Goal: Communication & Community: Ask a question

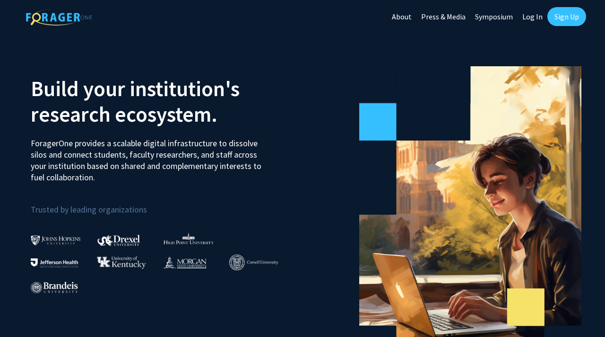
click at [526, 15] on link "Log In" at bounding box center [533, 16] width 30 height 33
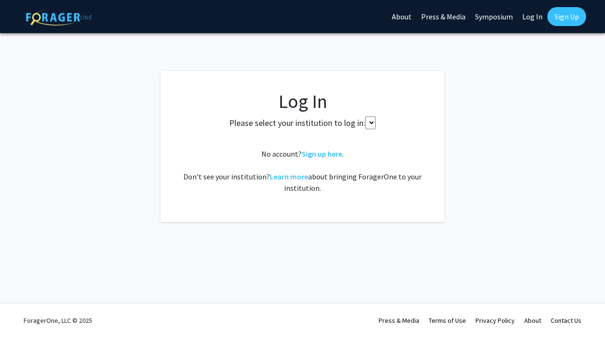
select select
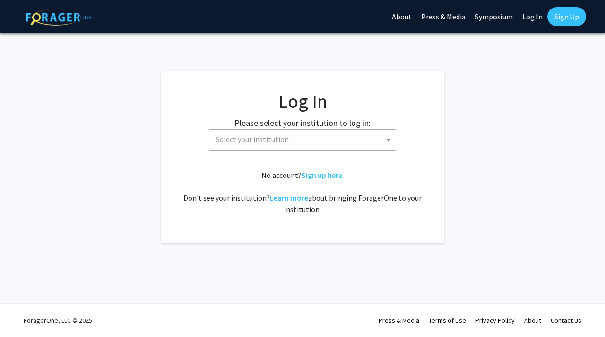
click at [360, 133] on span "Select your institution" at bounding box center [304, 139] width 184 height 19
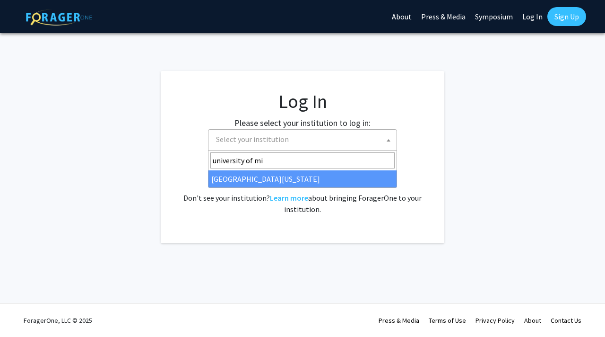
type input "university of mi"
select select "33"
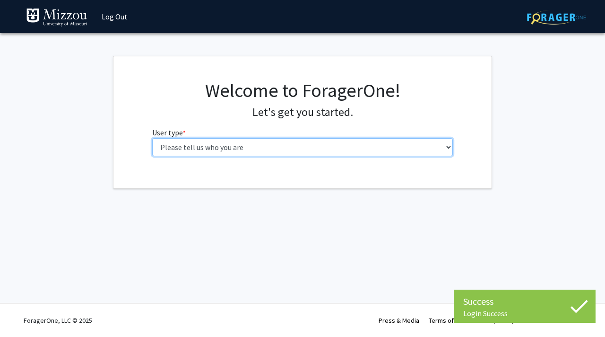
click at [371, 149] on select "Please tell us who you are Undergraduate Student Master's Student Doctoral Cand…" at bounding box center [302, 147] width 301 height 18
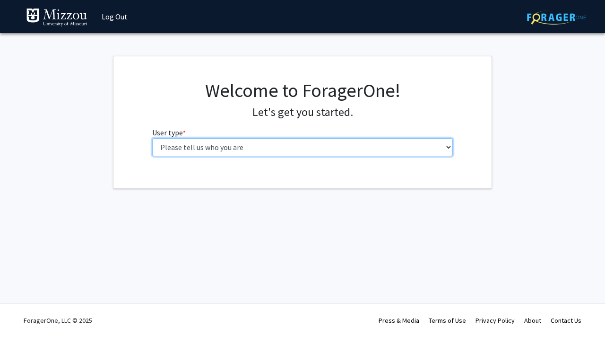
click at [410, 143] on select "Please tell us who you are Undergraduate Student Master's Student Doctoral Cand…" at bounding box center [302, 147] width 301 height 18
select select "1: undergrad"
click at [152, 138] on select "Please tell us who you are Undergraduate Student Master's Student Doctoral Cand…" at bounding box center [302, 147] width 301 height 18
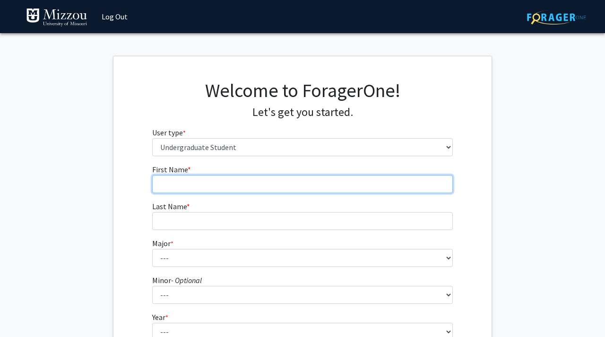
click at [390, 188] on input "First Name * required" at bounding box center [302, 184] width 301 height 18
type input "Hayden"
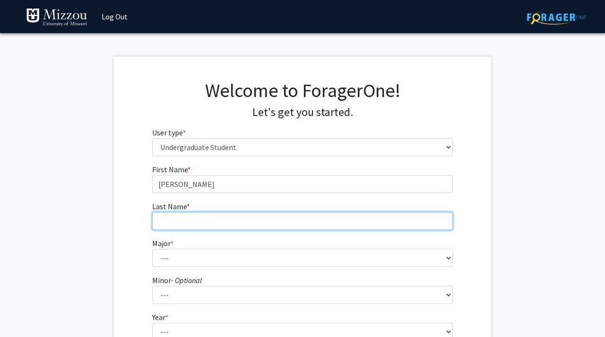
type input "Loeb"
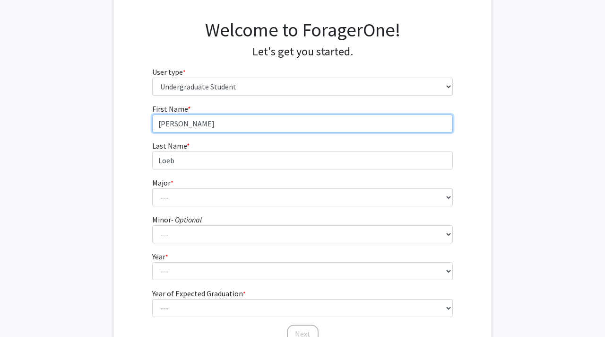
scroll to position [62, 0]
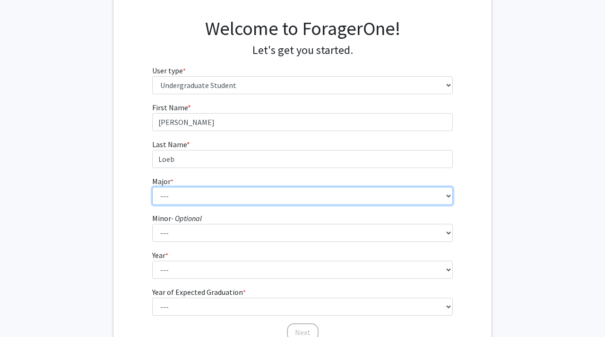
click at [272, 193] on select "--- Agribusiness Management Agricultural Education Agricultural Education: Comm…" at bounding box center [302, 196] width 301 height 18
select select "135: 2628"
click at [152, 187] on select "--- Agribusiness Management Agricultural Education Agricultural Education: Comm…" at bounding box center [302, 196] width 301 height 18
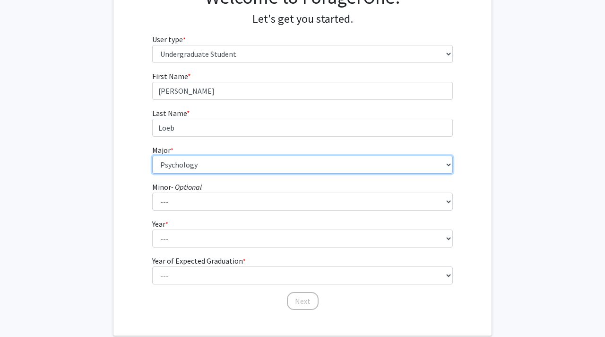
scroll to position [98, 0]
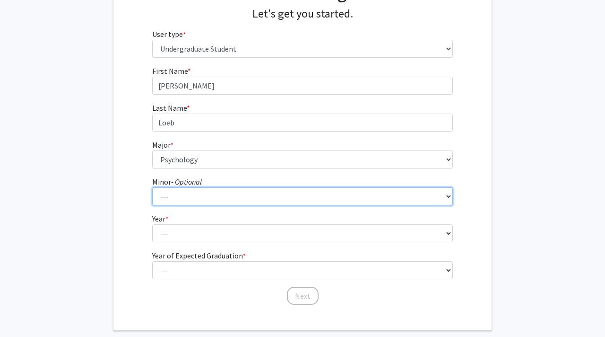
click at [257, 193] on select "--- Accountancy Aerospace Engineering Aerospace Studies Agribusiness Management…" at bounding box center [302, 196] width 301 height 18
select select "94: 2050"
click at [152, 187] on select "--- Accountancy Aerospace Engineering Aerospace Studies Agribusiness Management…" at bounding box center [302, 196] width 301 height 18
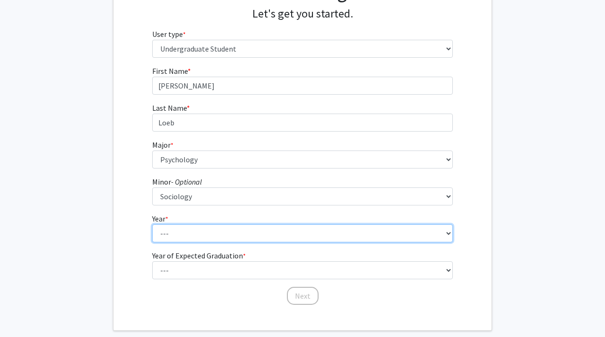
click at [250, 235] on select "--- First-year Sophomore Junior Senior Postbaccalaureate Certificate" at bounding box center [302, 233] width 301 height 18
select select "4: senior"
click at [152, 224] on select "--- First-year Sophomore Junior Senior Postbaccalaureate Certificate" at bounding box center [302, 233] width 301 height 18
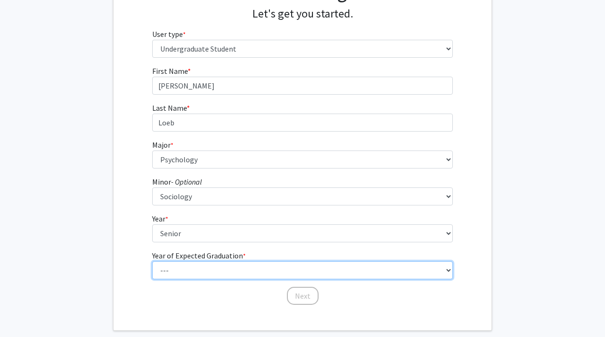
click at [233, 273] on select "--- 2025 2026 2027 2028 2029 2030 2031 2032 2033 2034" at bounding box center [302, 270] width 301 height 18
select select "1: 2025"
click at [152, 261] on select "--- 2025 2026 2027 2028 2029 2030 2031 2032 2033 2034" at bounding box center [302, 270] width 301 height 18
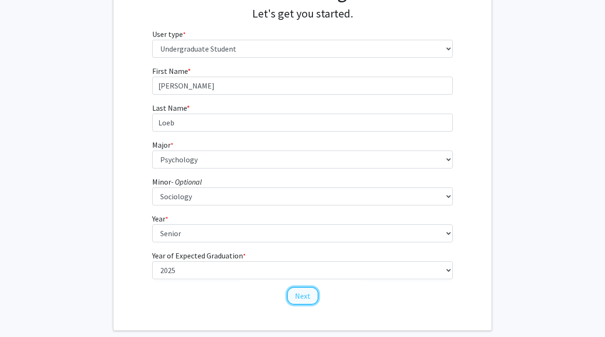
click at [301, 296] on button "Next" at bounding box center [303, 296] width 32 height 18
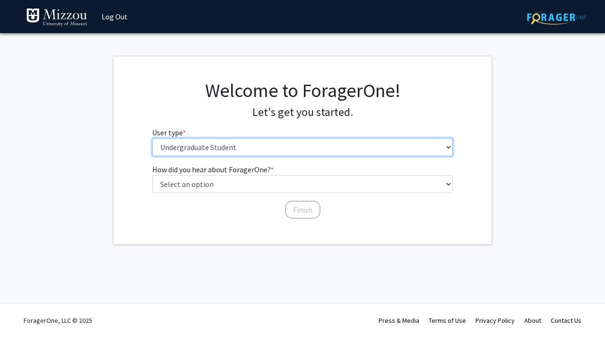
click at [348, 148] on select "Please tell us who you are Undergraduate Student Master's Student Doctoral Cand…" at bounding box center [302, 147] width 301 height 18
click at [152, 138] on select "Please tell us who you are Undergraduate Student Master's Student Doctoral Cand…" at bounding box center [302, 147] width 301 height 18
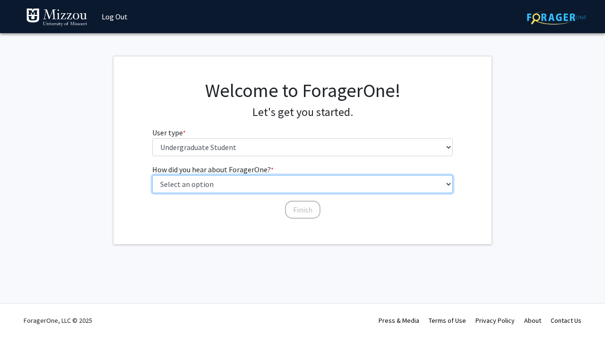
click at [322, 187] on select "Select an option Peer/student recommendation Faculty/staff recommendation Unive…" at bounding box center [302, 184] width 301 height 18
select select "2: faculty_recommendation"
click at [152, 175] on select "Select an option Peer/student recommendation Faculty/staff recommendation Unive…" at bounding box center [302, 184] width 301 height 18
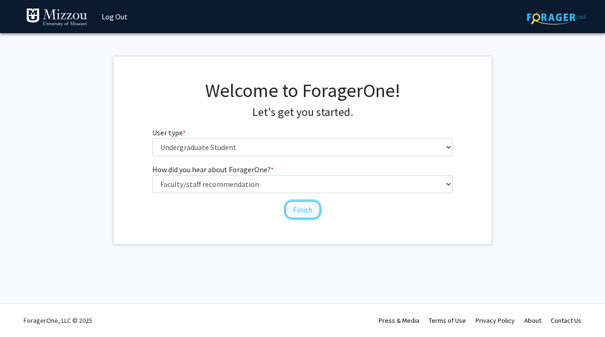
click at [301, 211] on button "Finish" at bounding box center [302, 210] width 35 height 18
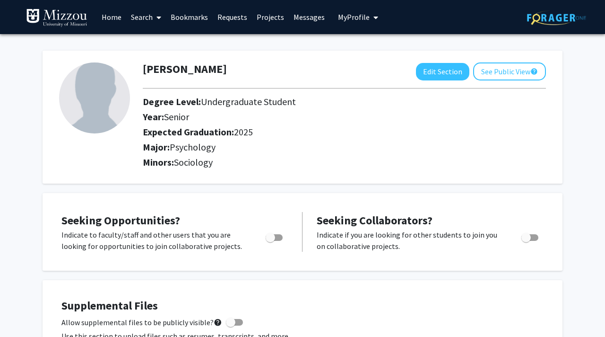
click at [142, 18] on link "Search" at bounding box center [146, 16] width 40 height 33
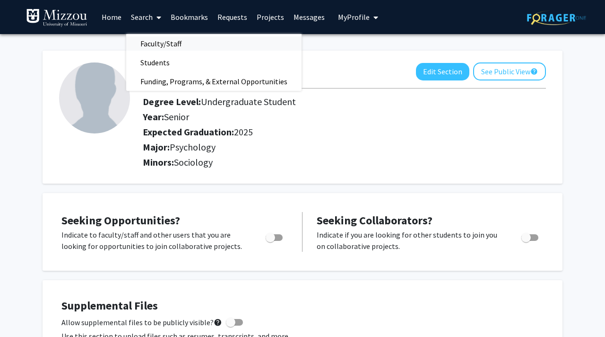
click at [152, 41] on span "Faculty/Staff" at bounding box center [161, 43] width 70 height 19
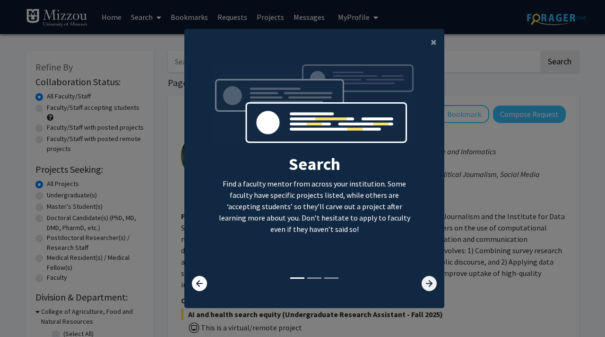
click at [428, 283] on icon at bounding box center [429, 283] width 15 height 15
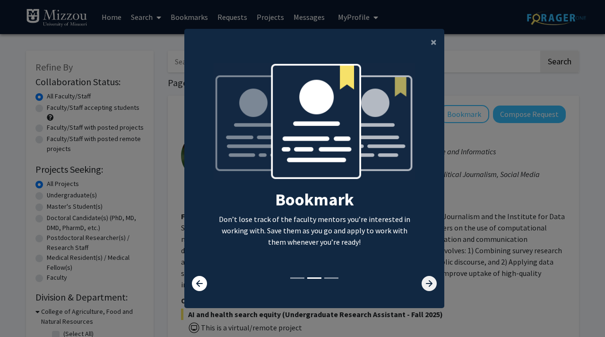
click at [428, 283] on icon at bounding box center [429, 283] width 15 height 15
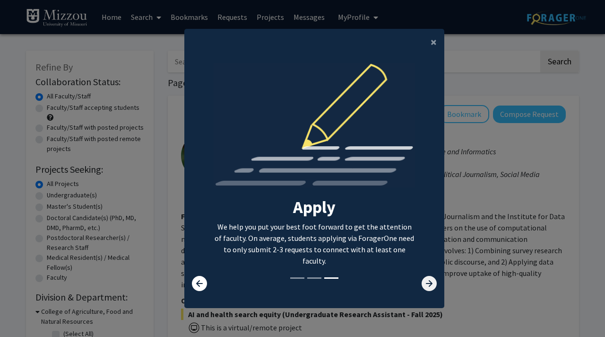
click at [428, 283] on icon at bounding box center [429, 283] width 15 height 15
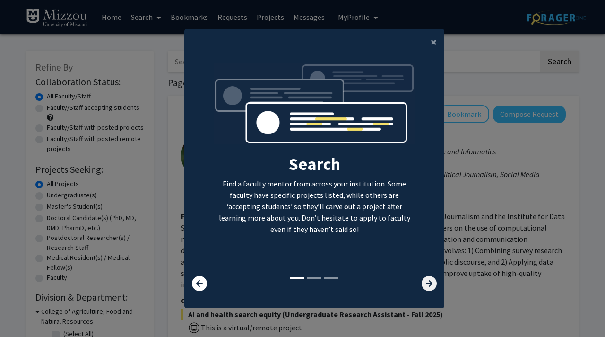
click at [428, 283] on icon at bounding box center [429, 283] width 15 height 15
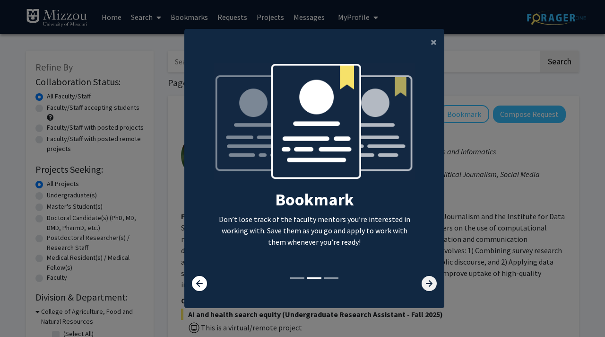
click at [428, 283] on icon at bounding box center [429, 283] width 15 height 15
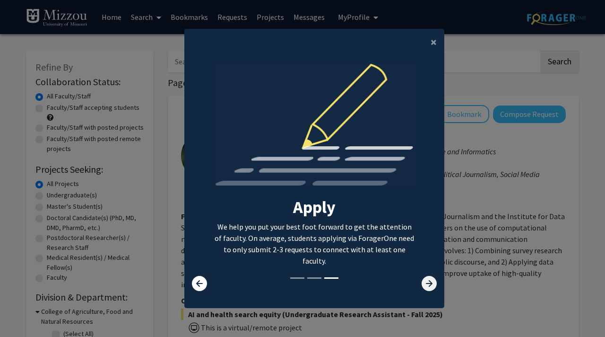
click at [428, 283] on icon at bounding box center [429, 283] width 15 height 15
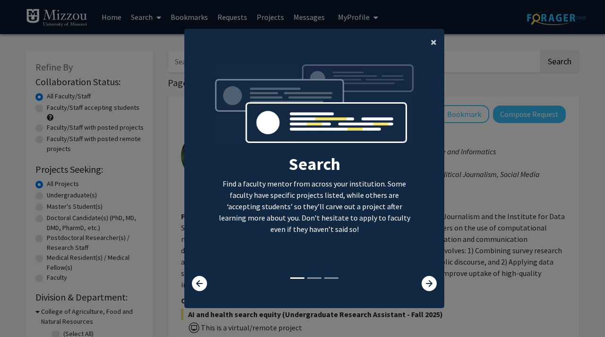
click at [431, 41] on span "×" at bounding box center [434, 42] width 6 height 15
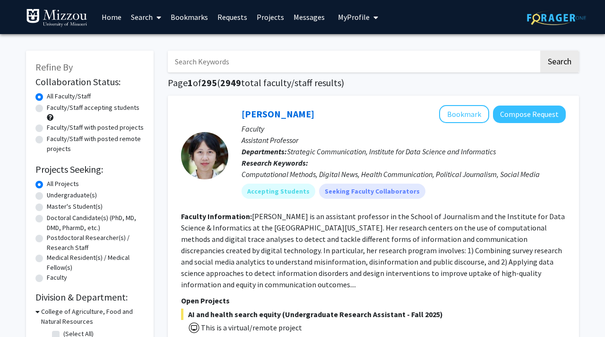
click at [402, 70] on input "Search Keywords" at bounding box center [353, 62] width 371 height 22
click at [541, 51] on button "Search" at bounding box center [560, 62] width 39 height 22
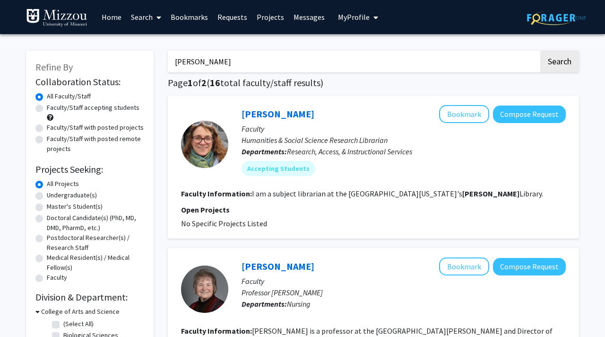
click at [410, 55] on input "ellis" at bounding box center [353, 62] width 371 height 22
click at [410, 59] on input "ellis" at bounding box center [353, 62] width 371 height 22
type input "ellis-kalton"
click at [541, 51] on button "Search" at bounding box center [560, 62] width 39 height 22
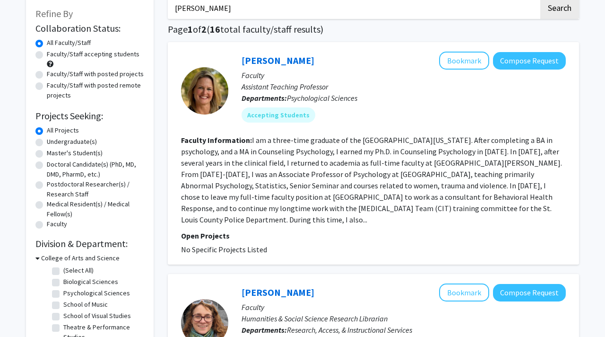
scroll to position [45, 0]
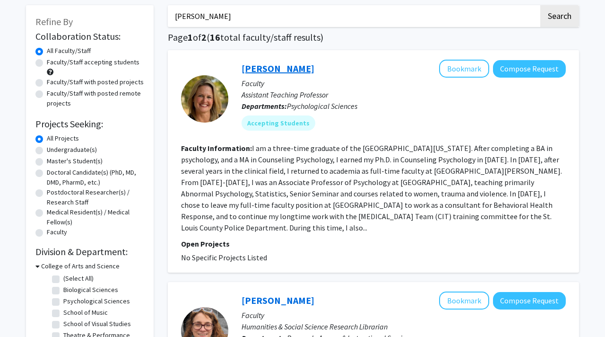
click at [306, 70] on link "Carrie Ellis-Kalton" at bounding box center [278, 68] width 73 height 12
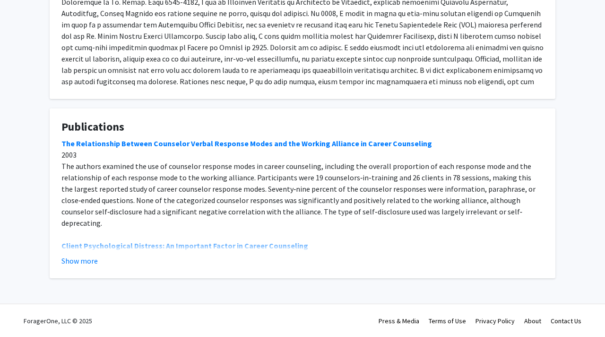
scroll to position [239, 0]
click at [84, 255] on button "Show more" at bounding box center [79, 260] width 36 height 11
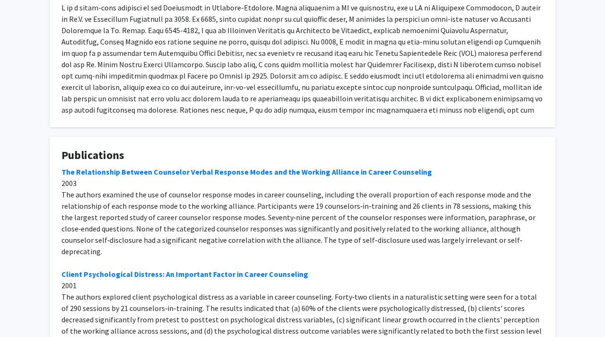
scroll to position [0, 0]
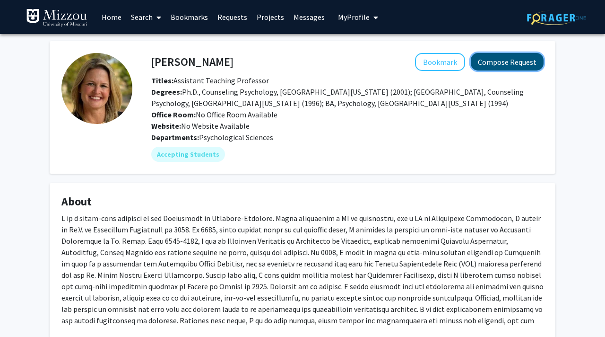
click at [491, 57] on button "Compose Request" at bounding box center [507, 61] width 73 height 17
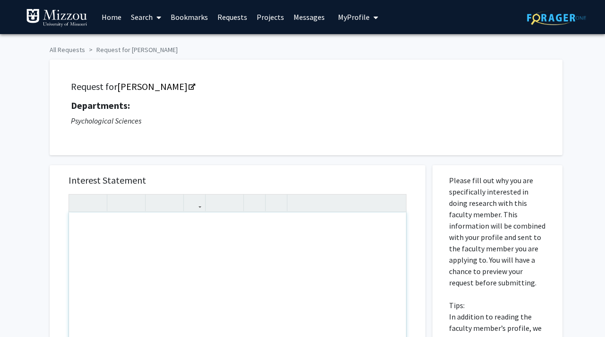
click at [256, 224] on div "Note to users with screen readers: Please press Alt+0 or Option+0 to deactivate…" at bounding box center [237, 320] width 337 height 217
click at [210, 232] on div "This is Hayden Loeb from your Psych 1030 (Careers in Psychology)." at bounding box center [237, 320] width 337 height 217
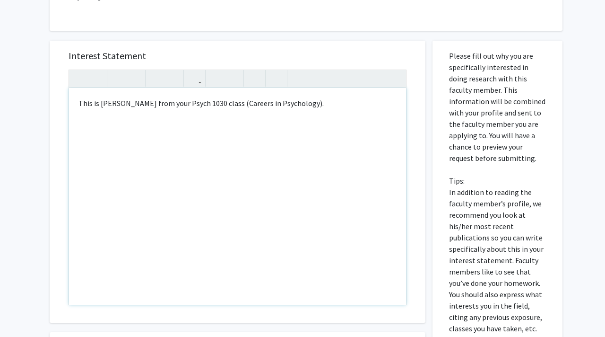
scroll to position [119, 0]
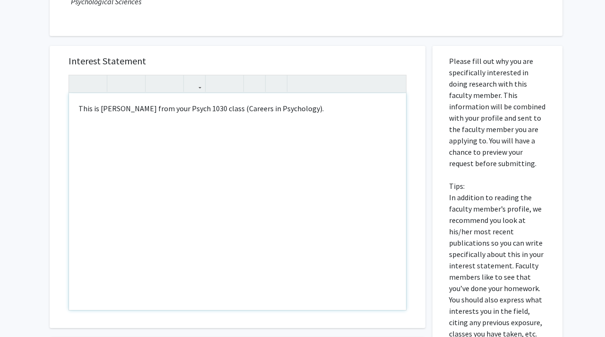
click at [303, 112] on div "This is Hayden Loeb from your Psych 1030 class (Careers in Psychology)." at bounding box center [237, 201] width 337 height 217
type textarea "This is Hayden Loeb from your Psych 1030 class (Careers in Psychology) completi…"
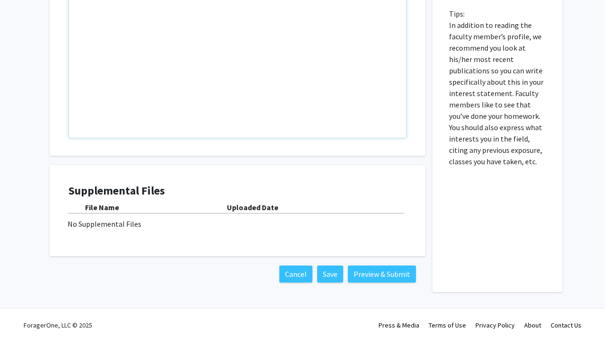
scroll to position [296, 0]
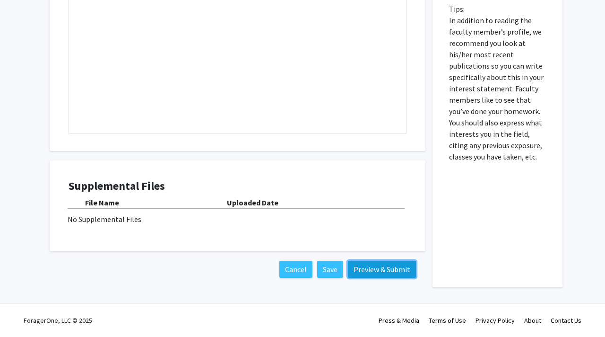
click at [357, 266] on button "Preview & Submit" at bounding box center [382, 269] width 68 height 17
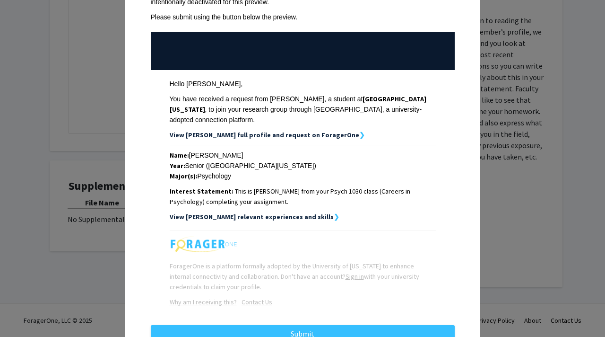
scroll to position [103, 0]
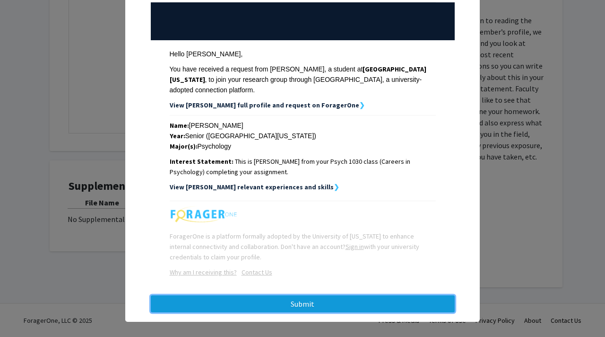
click at [299, 298] on button "Submit" at bounding box center [303, 303] width 304 height 17
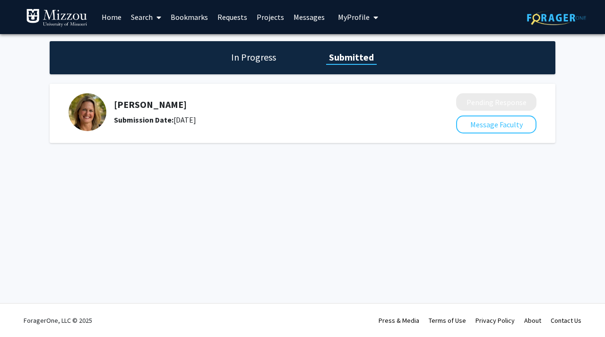
click at [346, 218] on div "Skip navigation Home Search Bookmarks Requests Projects Messages My Profile Hay…" at bounding box center [302, 168] width 605 height 337
